Goal: Task Accomplishment & Management: Manage account settings

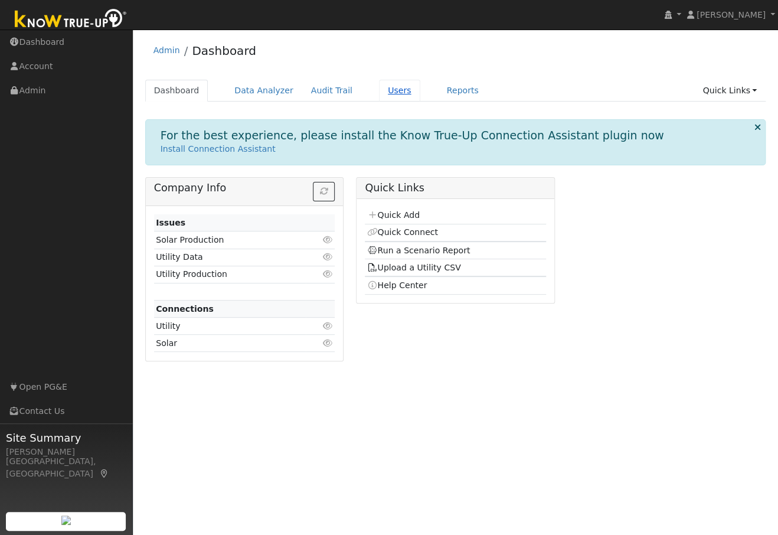
click at [391, 91] on link "Users" at bounding box center [399, 91] width 41 height 22
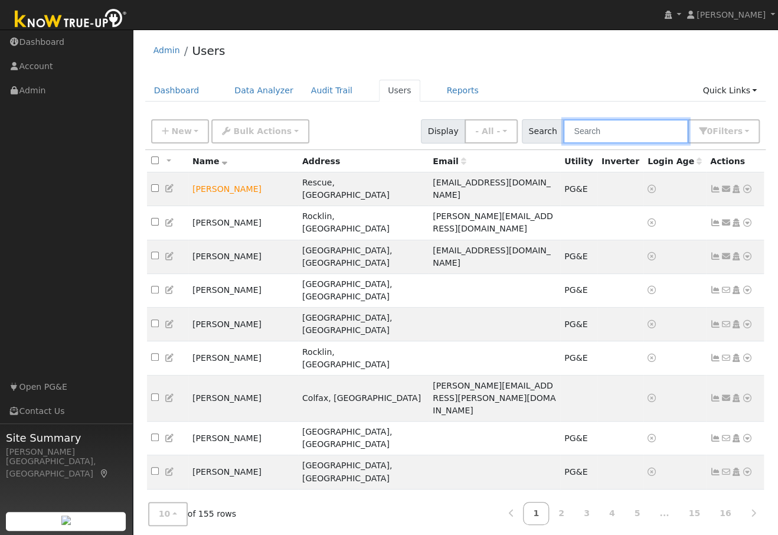
click at [588, 127] on input "text" at bounding box center [625, 131] width 125 height 24
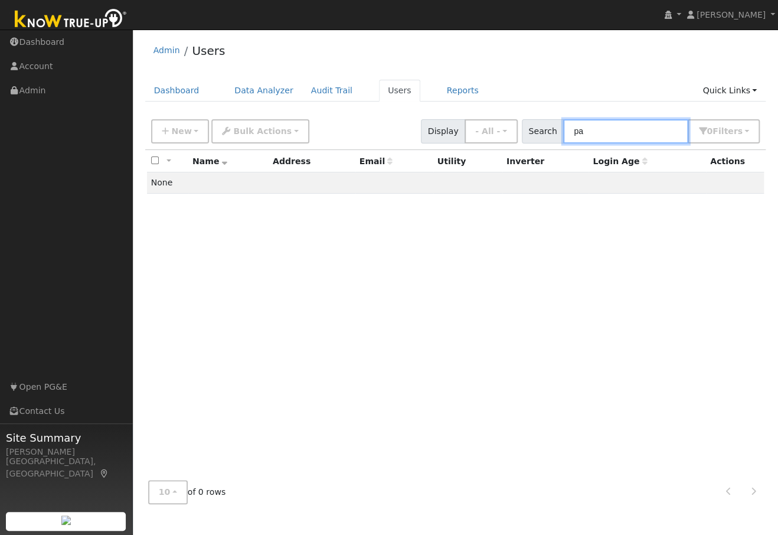
type input "p"
